Goal: Task Accomplishment & Management: Manage account settings

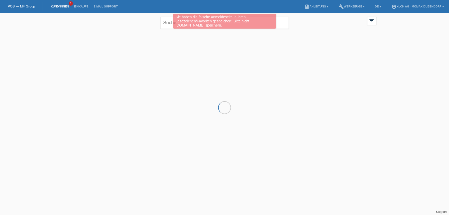
click at [62, 6] on link "Kund*innen" at bounding box center [59, 6] width 23 height 3
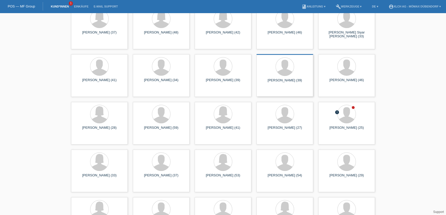
scroll to position [2550, 0]
click at [326, 140] on span "Anzeigen" at bounding box center [333, 140] width 14 height 4
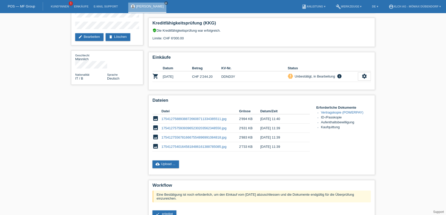
scroll to position [63, 0]
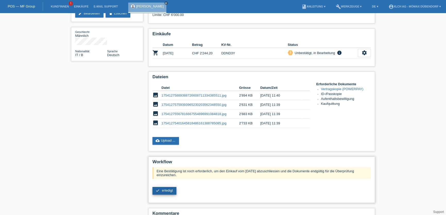
click at [170, 191] on link "check erledigt" at bounding box center [164, 191] width 24 height 8
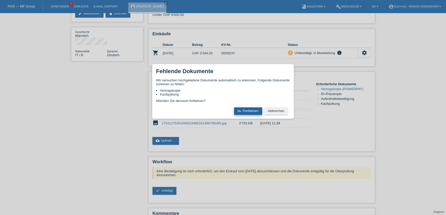
click at [252, 111] on button "Ja, Fortfahren" at bounding box center [248, 110] width 28 height 7
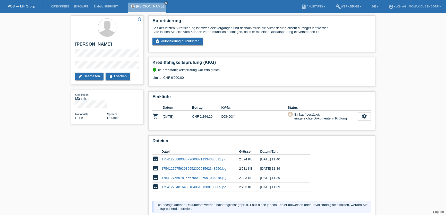
scroll to position [39, 0]
